Goal: Information Seeking & Learning: Learn about a topic

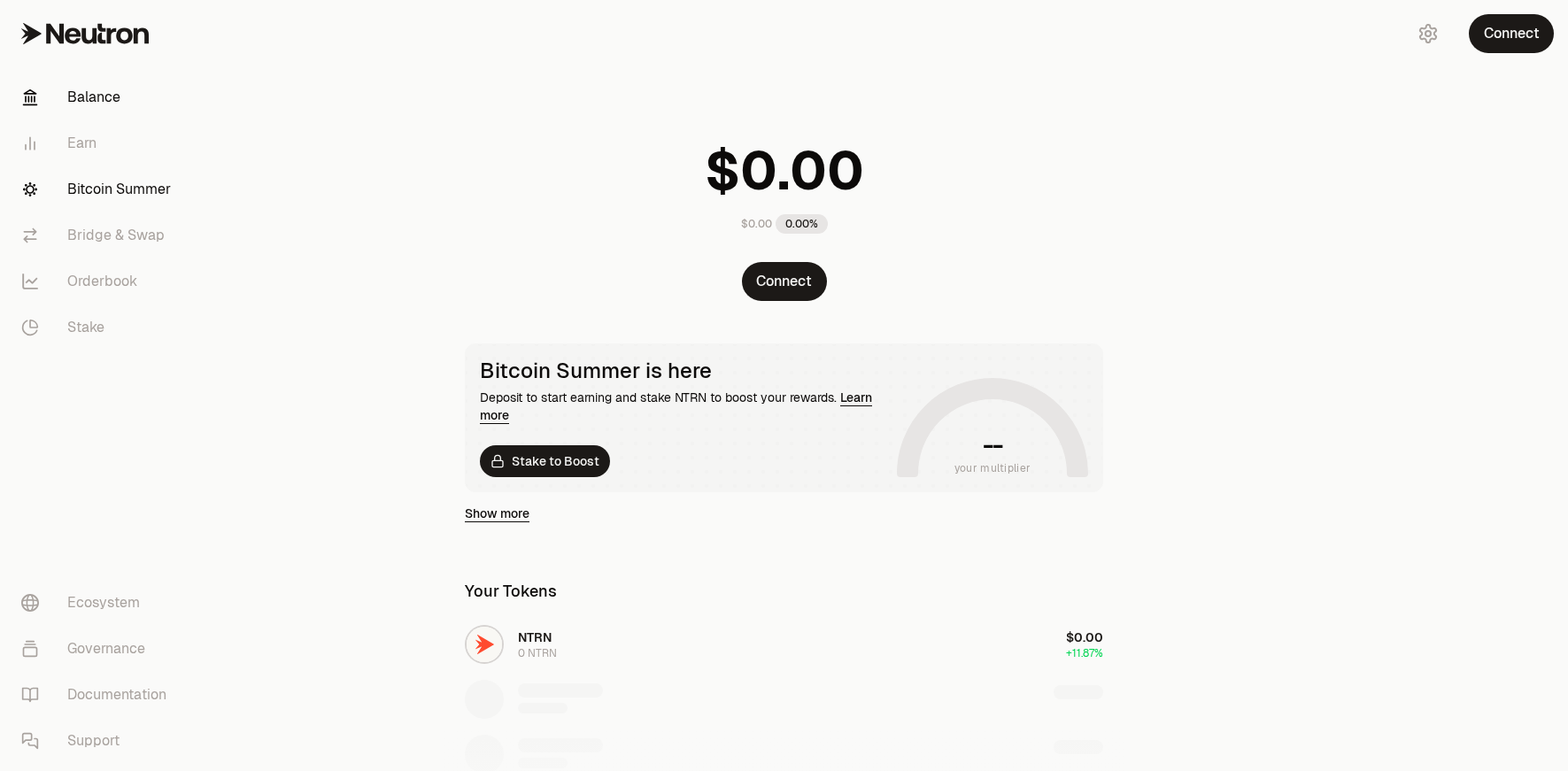
click at [94, 194] on link "Bitcoin Summer" at bounding box center [99, 189] width 184 height 46
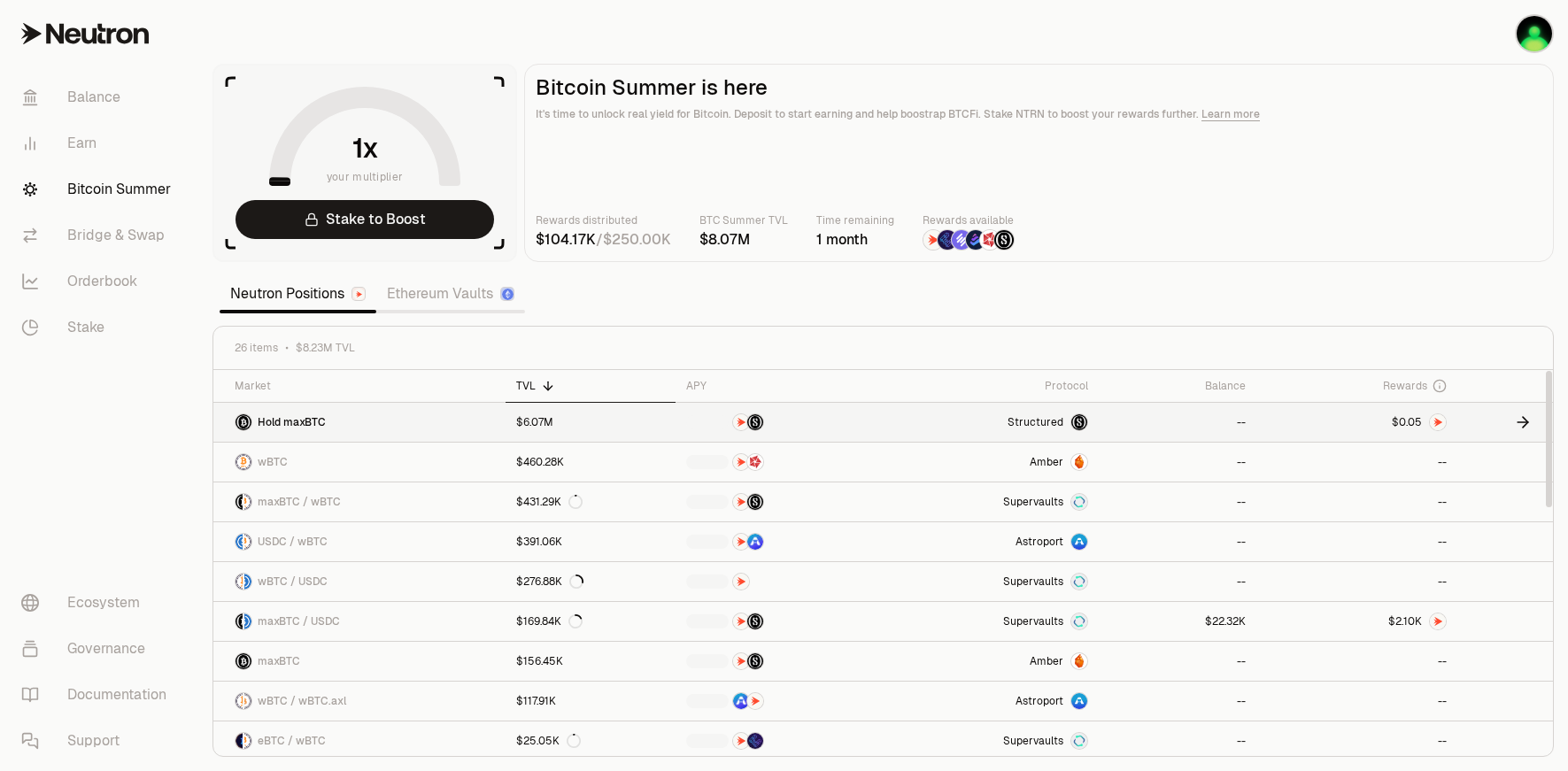
click at [319, 426] on span "Hold maxBTC" at bounding box center [291, 422] width 68 height 14
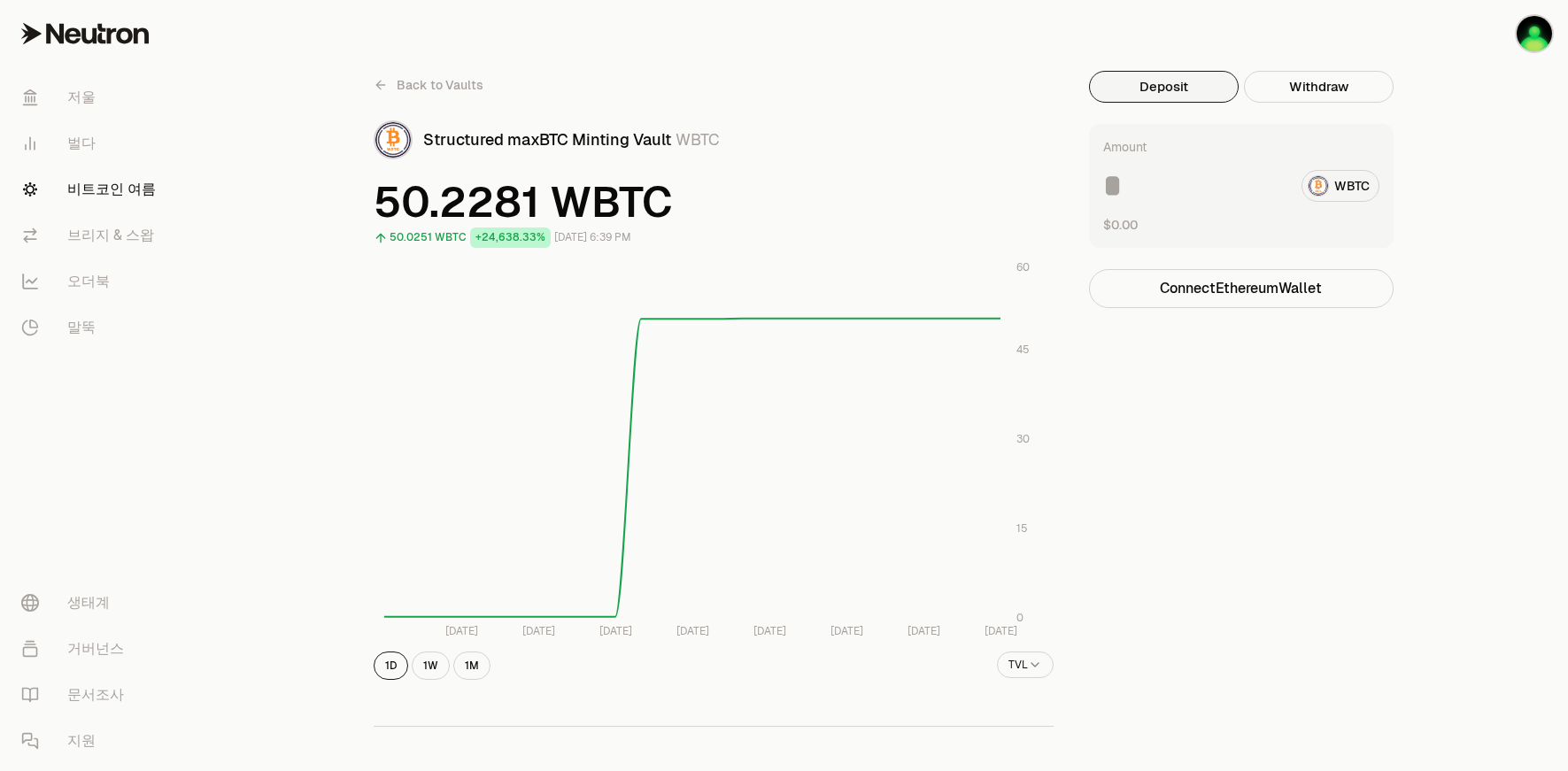
drag, startPoint x: 1147, startPoint y: 641, endPoint x: 1396, endPoint y: 152, distance: 548.7
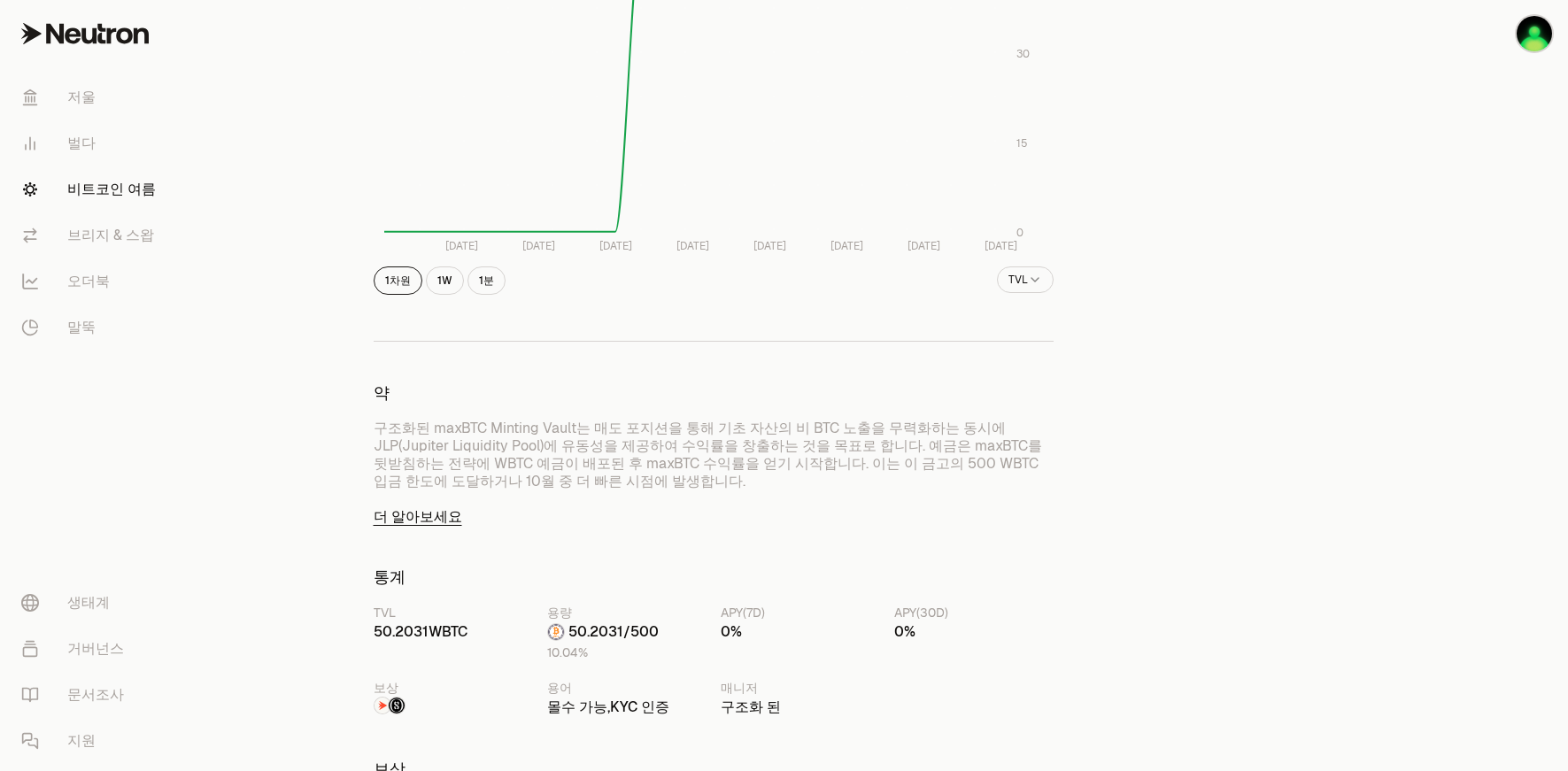
scroll to position [443, 0]
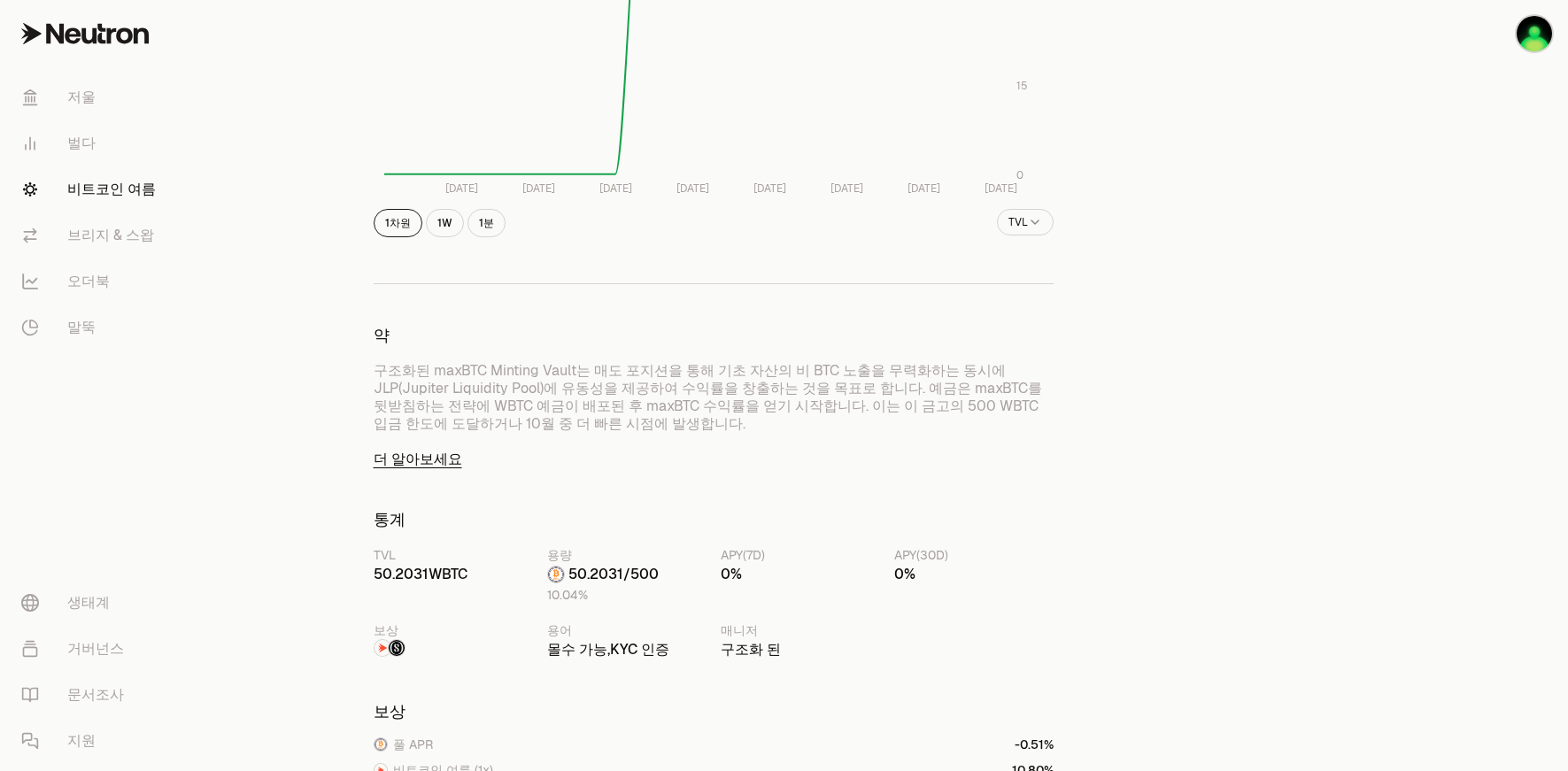
click at [414, 454] on link "더 알아보세요" at bounding box center [713, 458] width 680 height 18
